Goal: Transaction & Acquisition: Purchase product/service

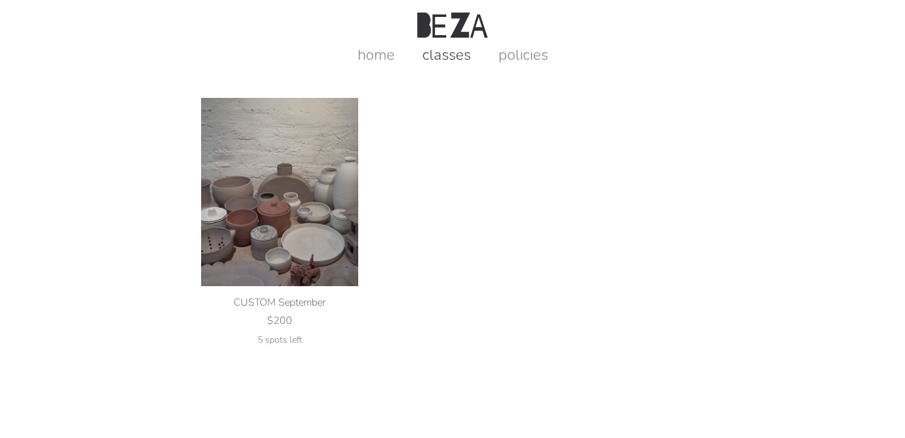
scroll to position [22, 0]
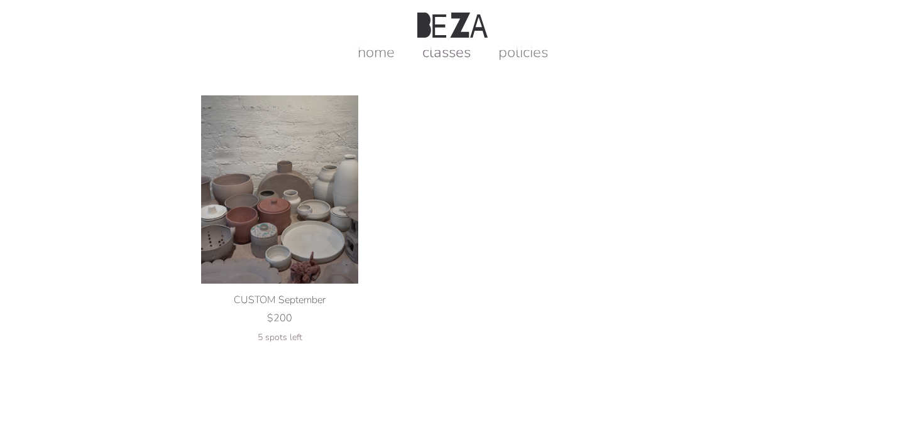
click at [467, 57] on link "classes" at bounding box center [446, 52] width 73 height 20
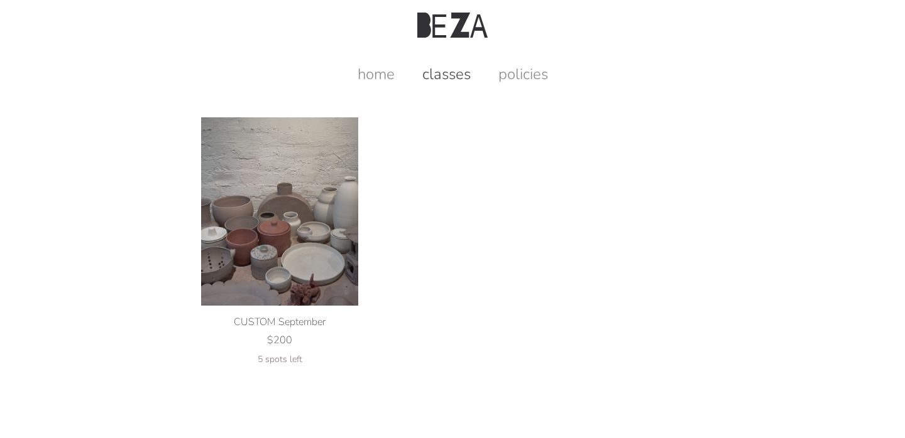
click at [326, 184] on img at bounding box center [279, 211] width 157 height 188
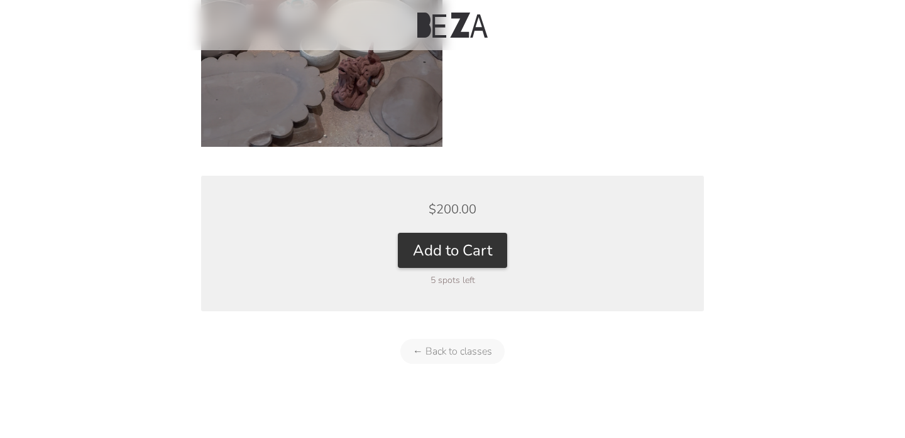
scroll to position [506, 0]
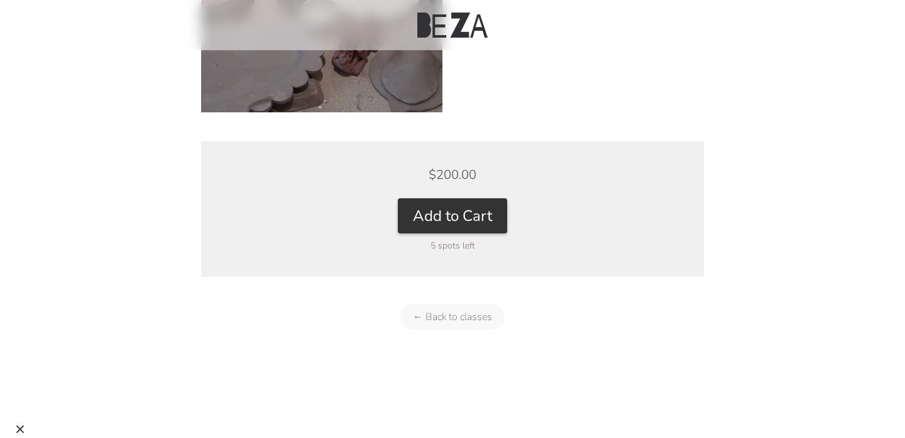
click at [427, 327] on link "← Back to classes" at bounding box center [452, 317] width 104 height 25
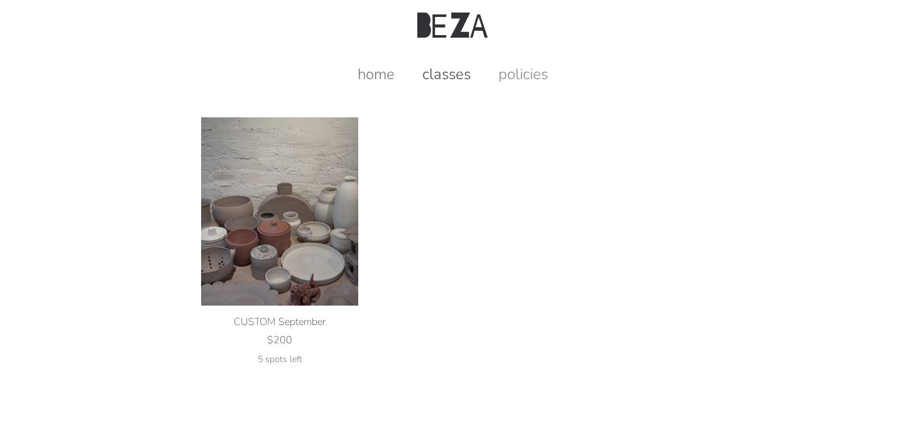
click at [391, 78] on link "home" at bounding box center [376, 74] width 62 height 20
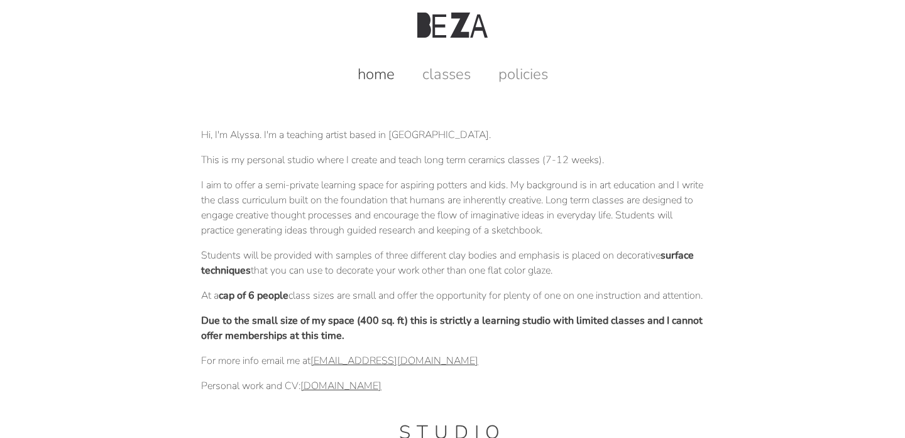
click at [446, 79] on link "classes" at bounding box center [446, 74] width 73 height 20
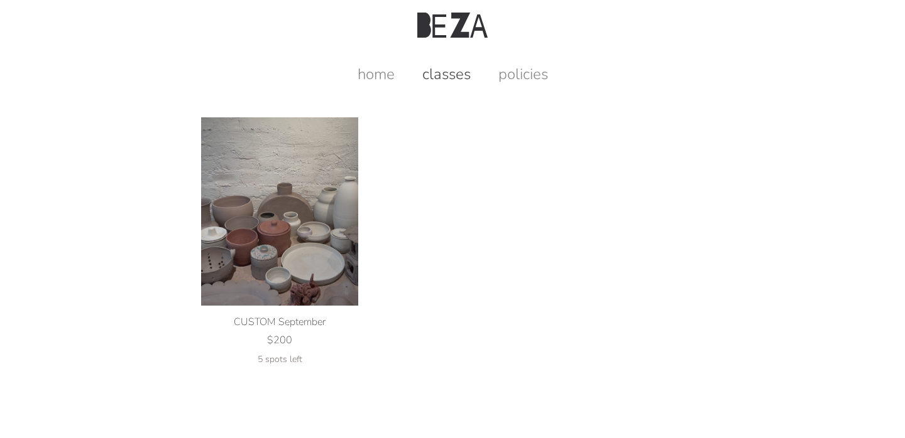
click at [317, 197] on img at bounding box center [279, 211] width 157 height 188
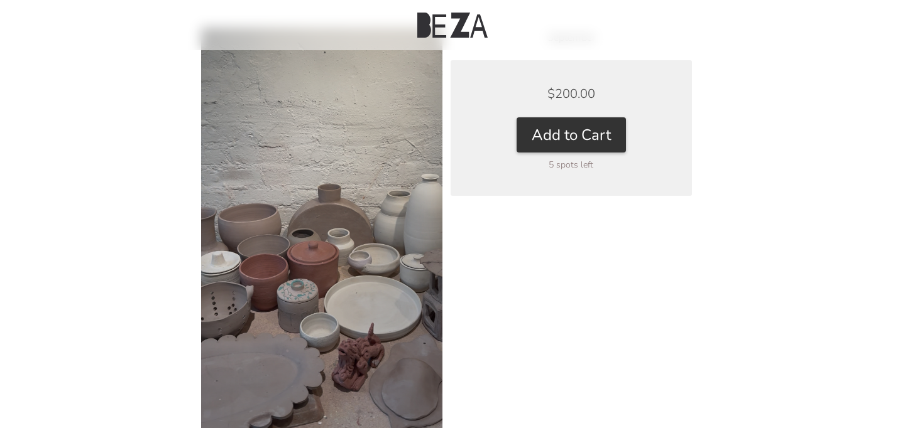
scroll to position [251, 0]
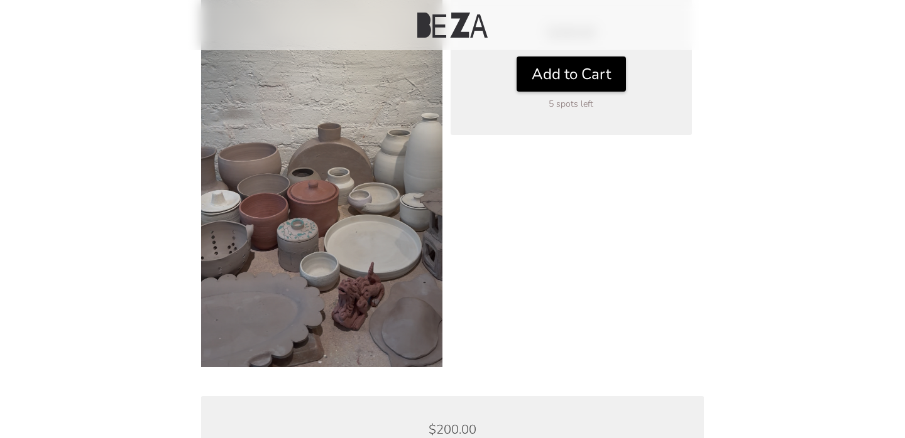
click at [555, 76] on button "Add to Cart" at bounding box center [570, 74] width 109 height 35
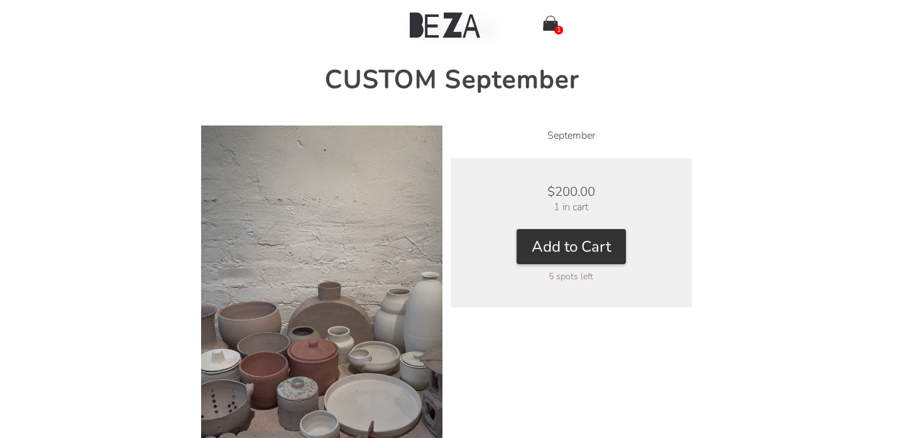
scroll to position [87, 0]
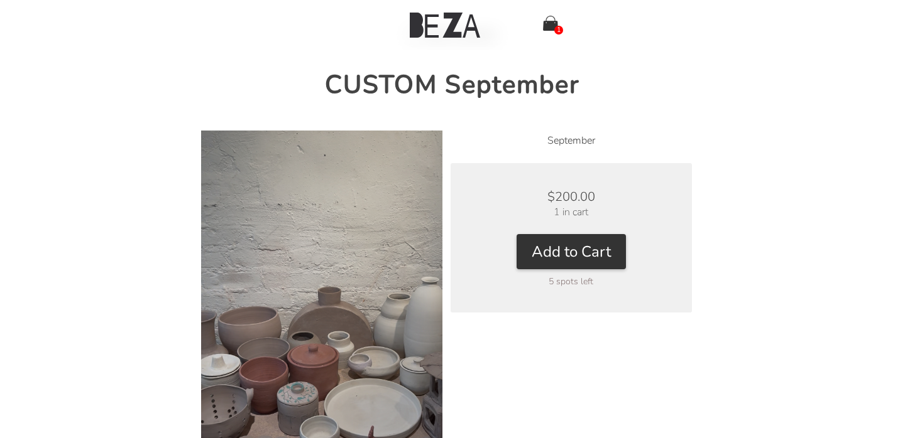
click at [552, 19] on img at bounding box center [550, 23] width 15 height 15
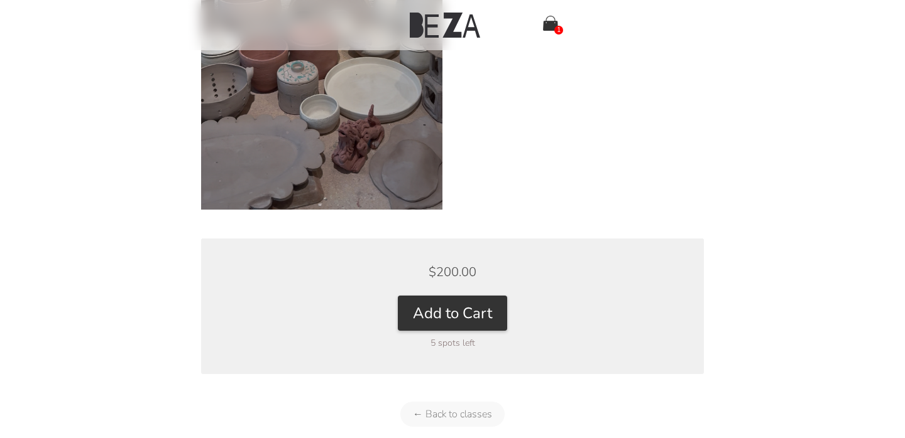
scroll to position [506, 0]
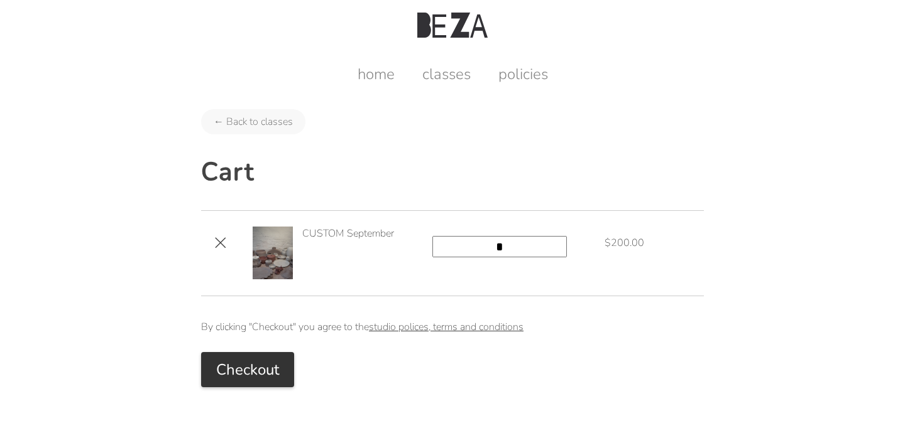
scroll to position [58, 0]
